Goal: Information Seeking & Learning: Check status

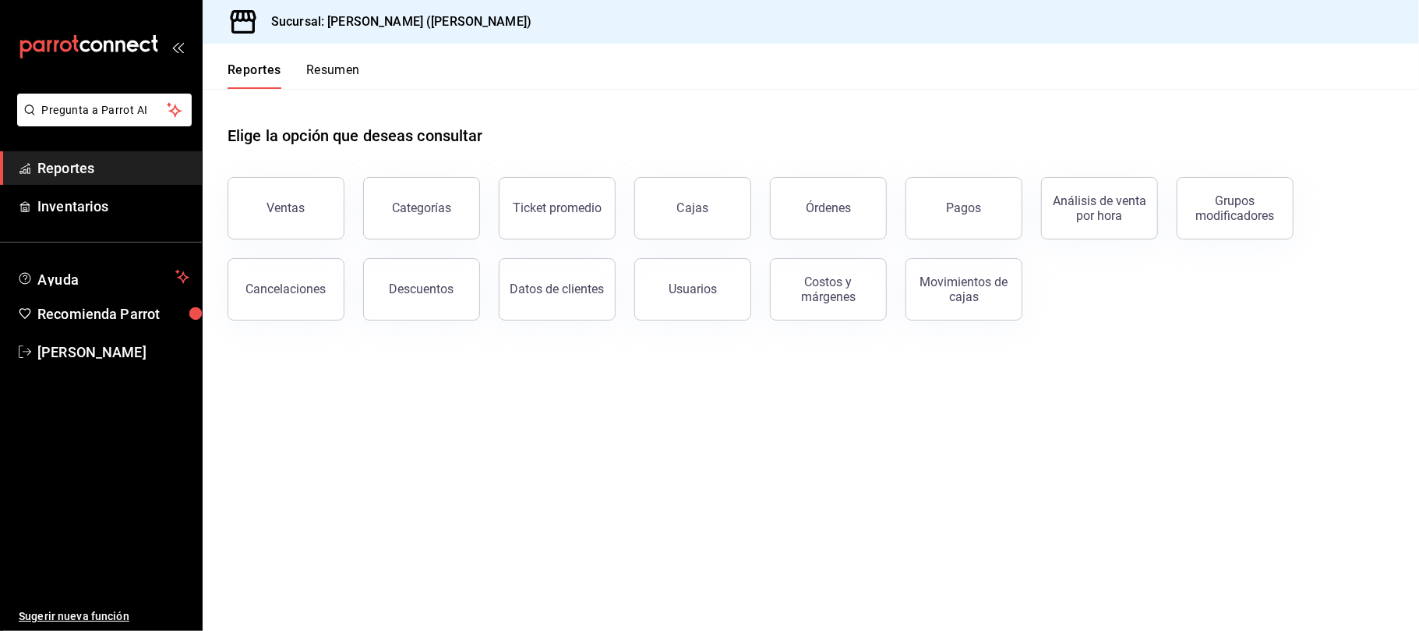
click at [306, 235] on div "Ventas" at bounding box center [277, 198] width 136 height 81
click at [306, 209] on button "Ventas" at bounding box center [286, 208] width 117 height 62
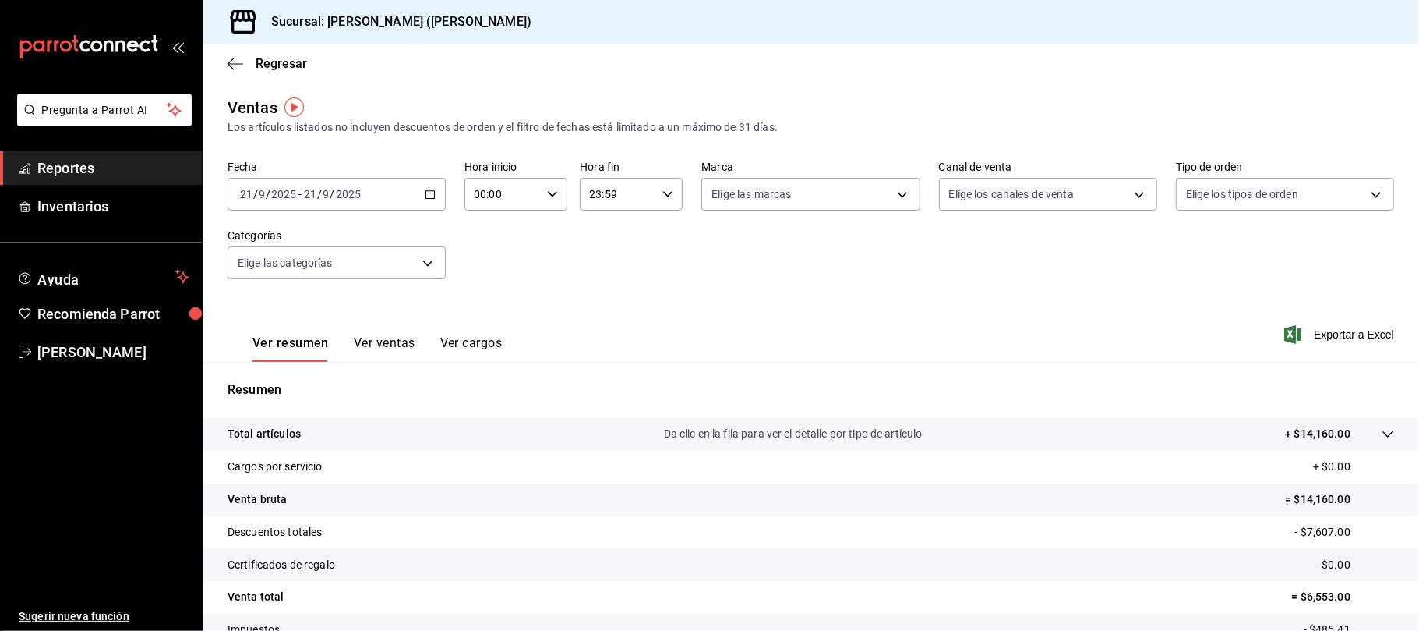
click at [382, 343] on button "Ver ventas" at bounding box center [385, 348] width 62 height 26
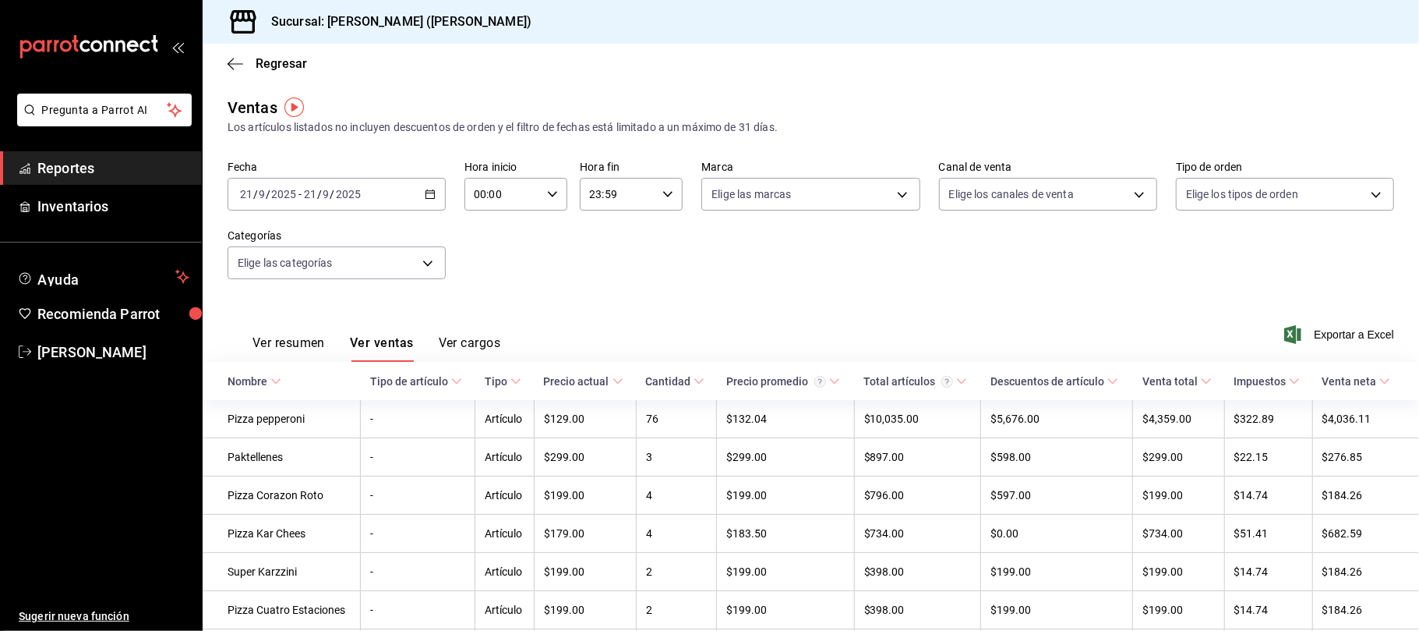
click at [304, 316] on div "Ver resumen Ver ventas Ver cargos" at bounding box center [364, 338] width 273 height 45
click at [302, 331] on div "Ver resumen Ver ventas Ver cargos" at bounding box center [364, 338] width 273 height 45
click at [303, 337] on button "Ver resumen" at bounding box center [289, 348] width 72 height 26
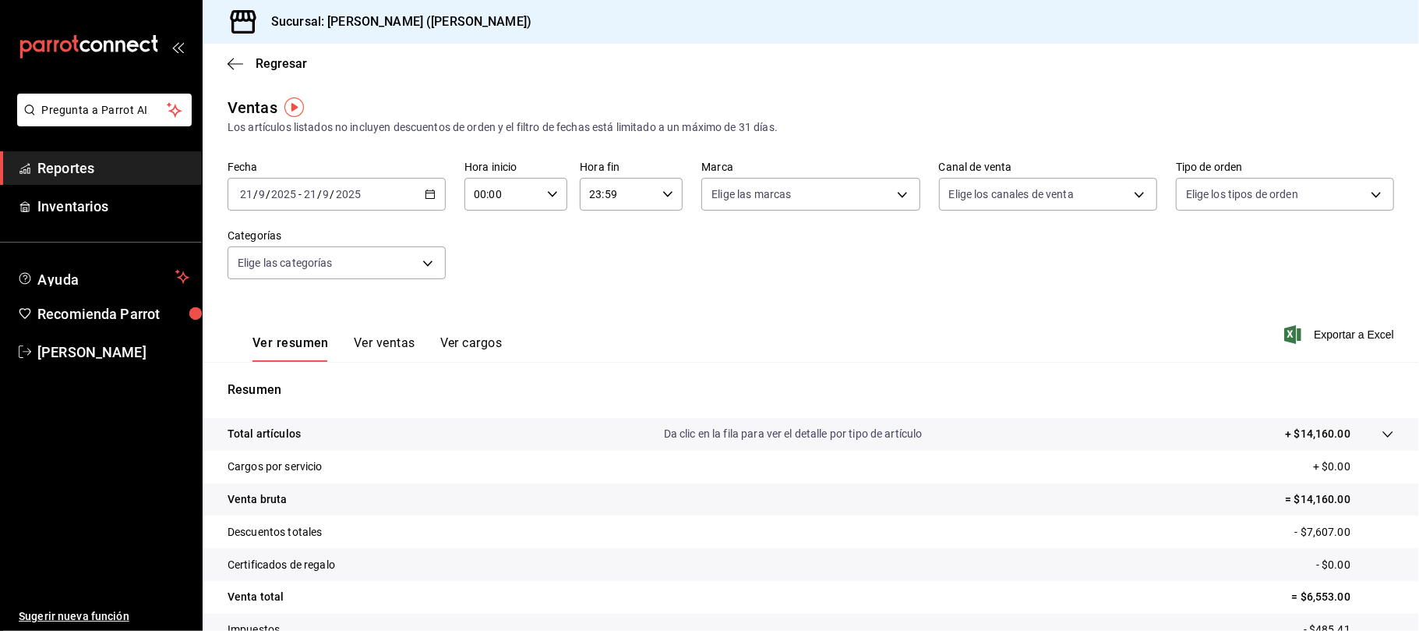
click at [382, 203] on div "[DATE] [DATE] - [DATE] [DATE]" at bounding box center [337, 194] width 218 height 33
click at [266, 243] on span "Hoy" at bounding box center [301, 241] width 121 height 16
click at [391, 335] on button "Ver ventas" at bounding box center [385, 348] width 62 height 26
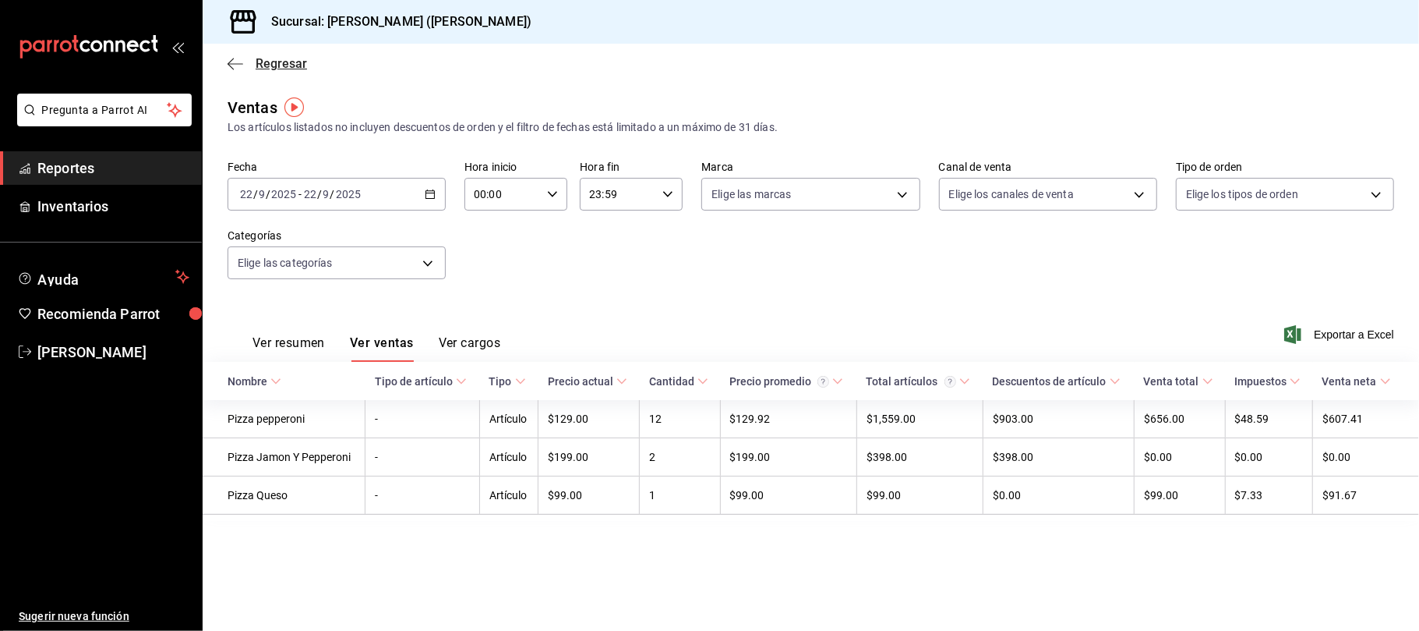
click at [260, 65] on span "Regresar" at bounding box center [281, 63] width 51 height 15
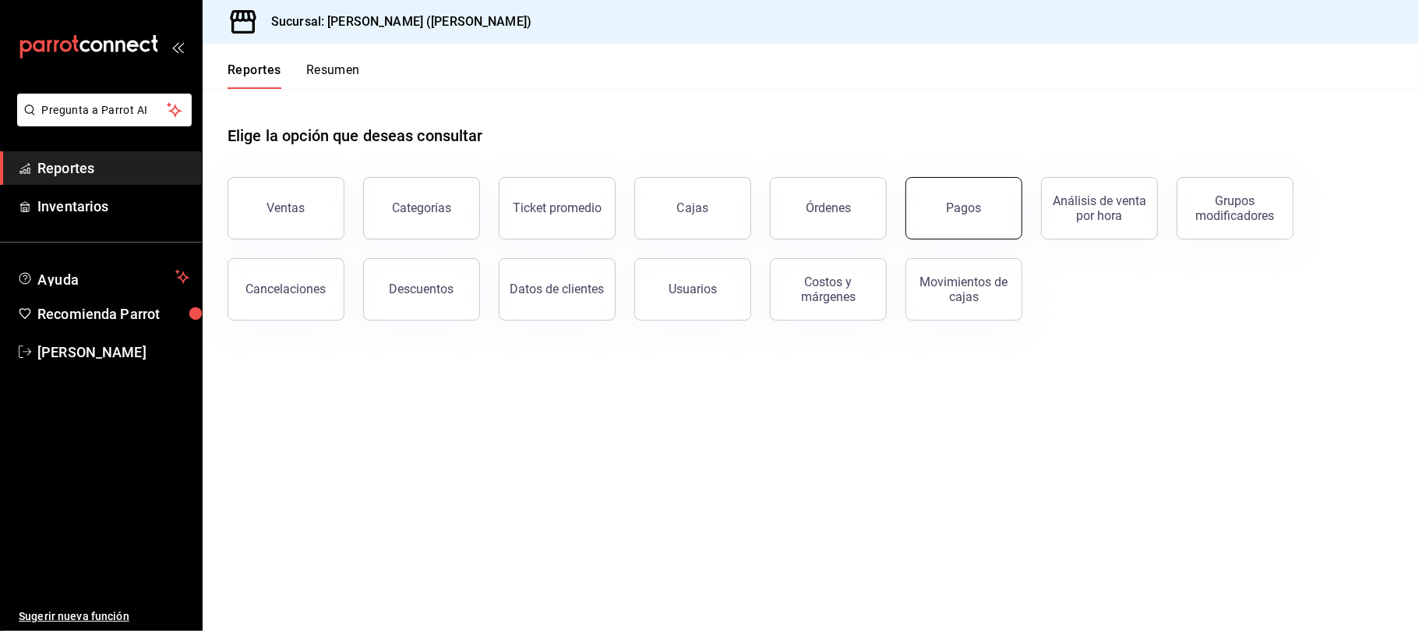
click at [1015, 224] on button "Pagos" at bounding box center [964, 208] width 117 height 62
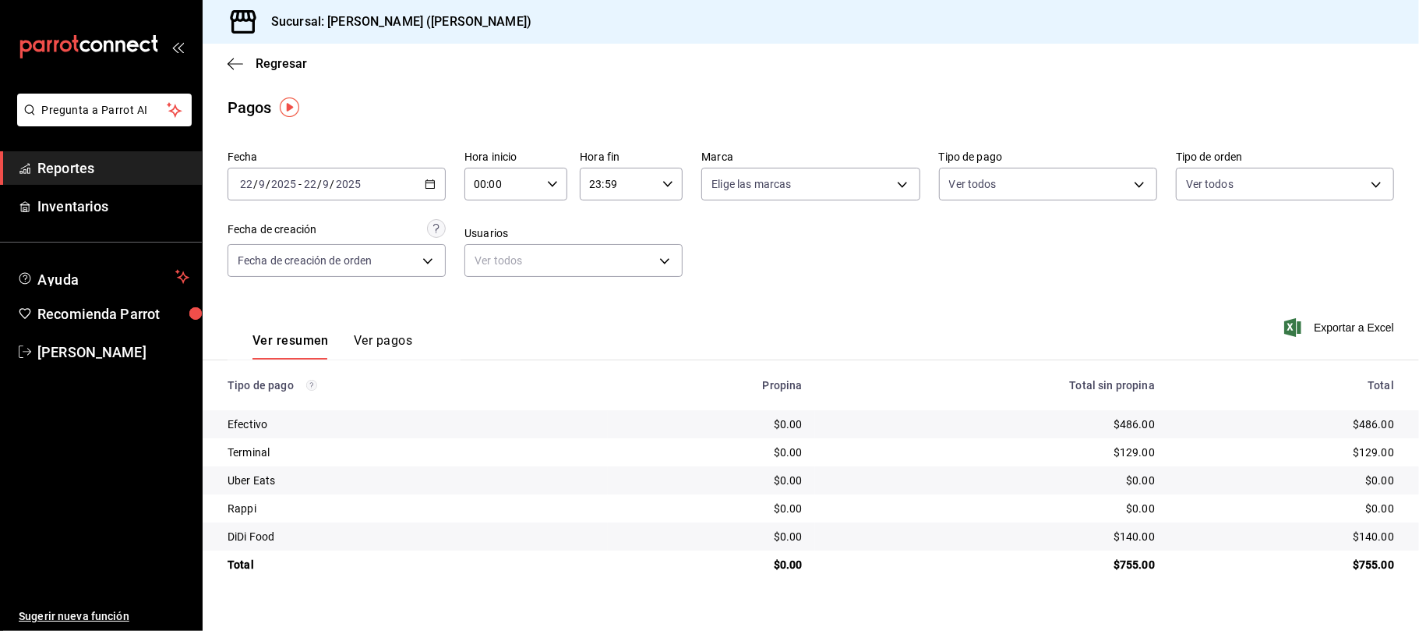
click at [1369, 456] on div "$129.00" at bounding box center [1287, 452] width 214 height 16
click at [1217, 450] on div "$129.00" at bounding box center [1287, 452] width 214 height 16
